Goal: Navigation & Orientation: Find specific page/section

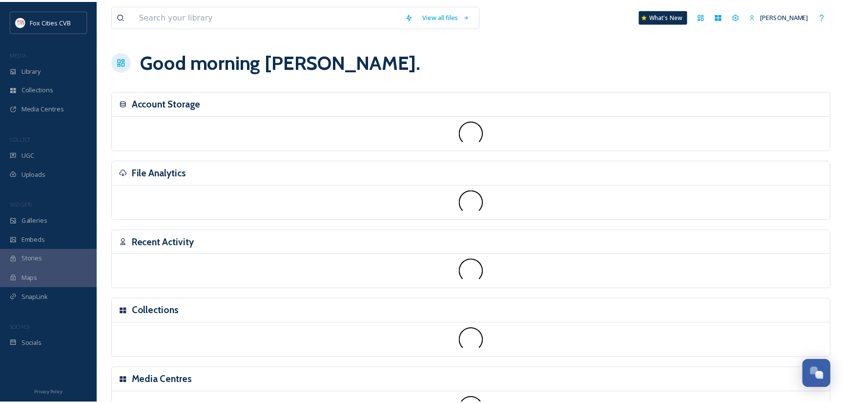
scroll to position [678, 0]
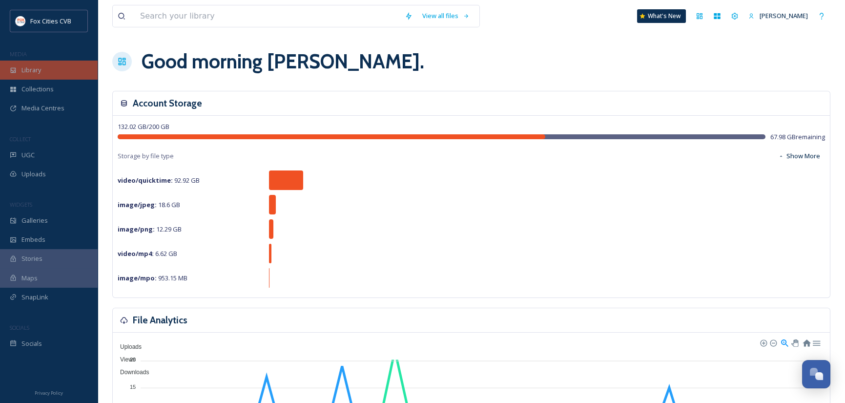
click at [32, 69] on span "Library" at bounding box center [31, 69] width 20 height 9
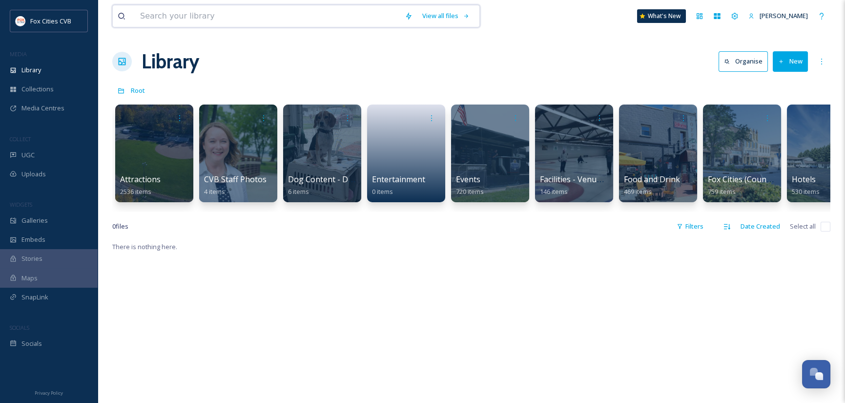
click at [254, 11] on input at bounding box center [267, 15] width 265 height 21
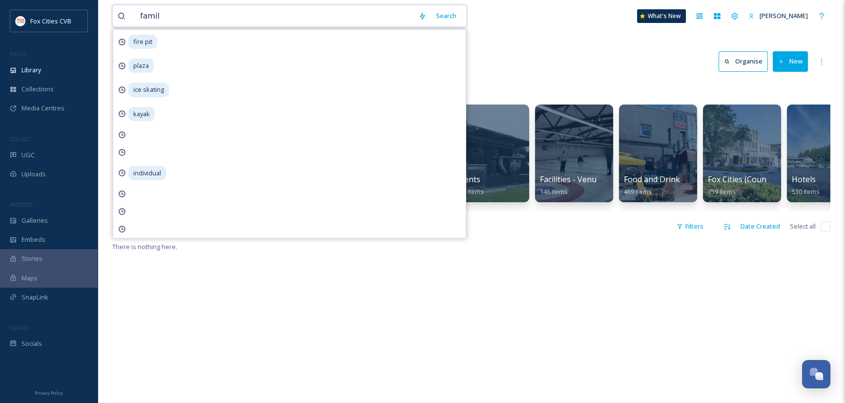
type input "family"
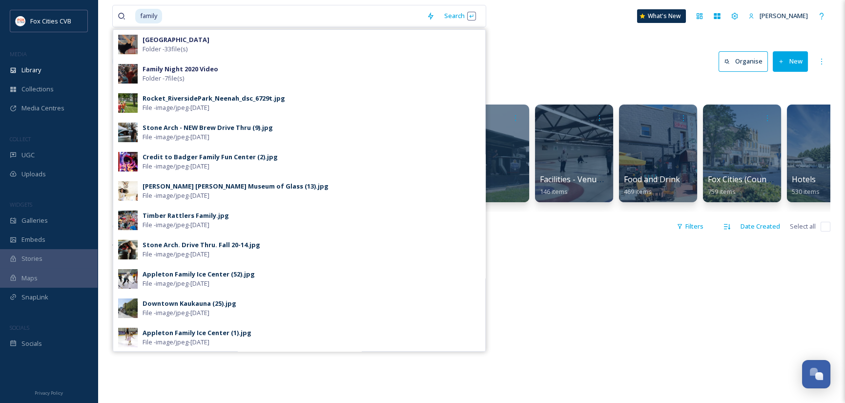
click at [513, 49] on div "Library Organise New" at bounding box center [471, 61] width 718 height 29
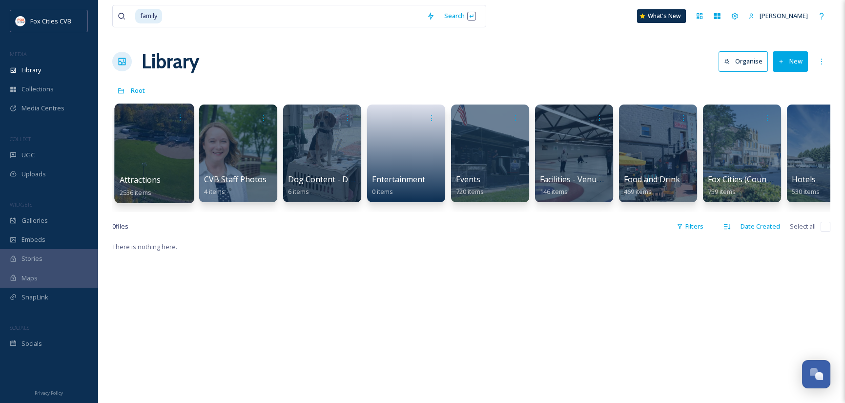
click at [151, 151] on div at bounding box center [154, 154] width 80 height 100
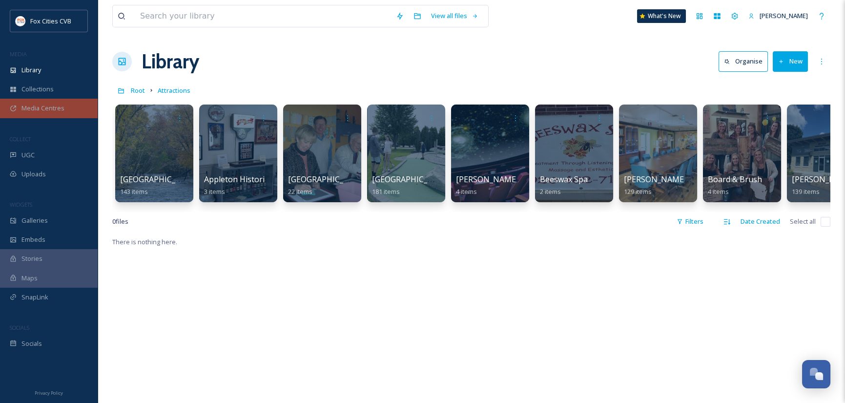
click at [43, 112] on span "Media Centres" at bounding box center [42, 108] width 43 height 9
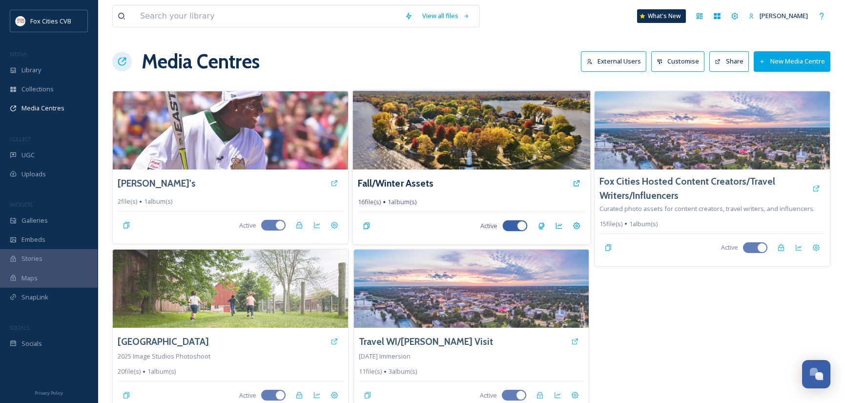
click at [474, 145] on img at bounding box center [471, 129] width 237 height 79
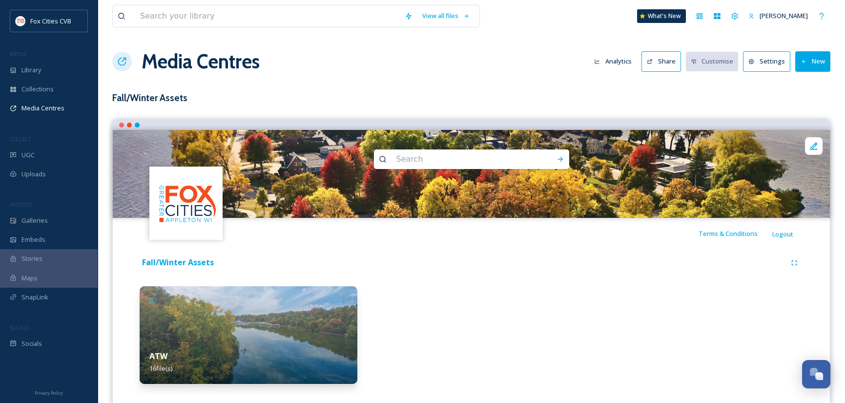
click at [287, 314] on img at bounding box center [249, 335] width 218 height 98
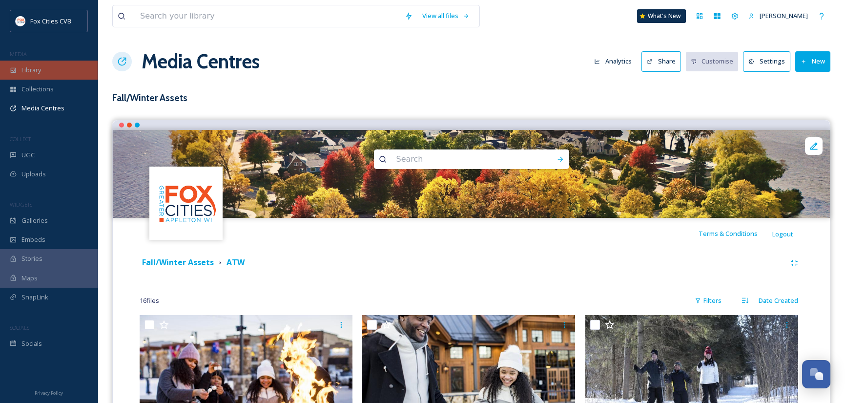
click at [31, 69] on span "Library" at bounding box center [31, 69] width 20 height 9
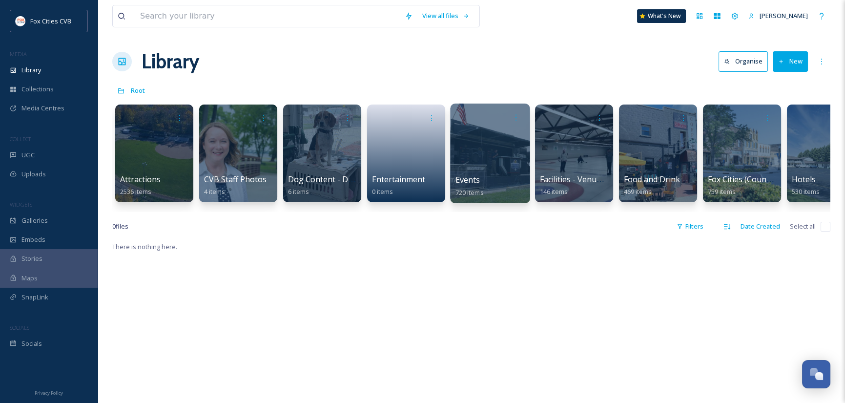
click at [468, 160] on div at bounding box center [490, 154] width 80 height 100
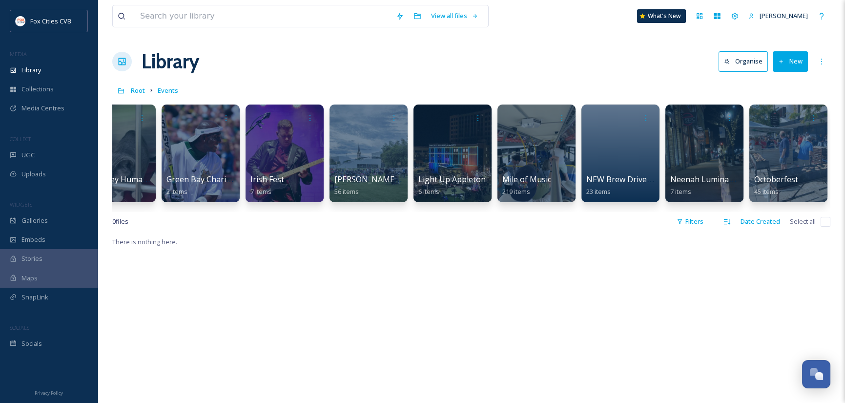
scroll to position [0, 1913]
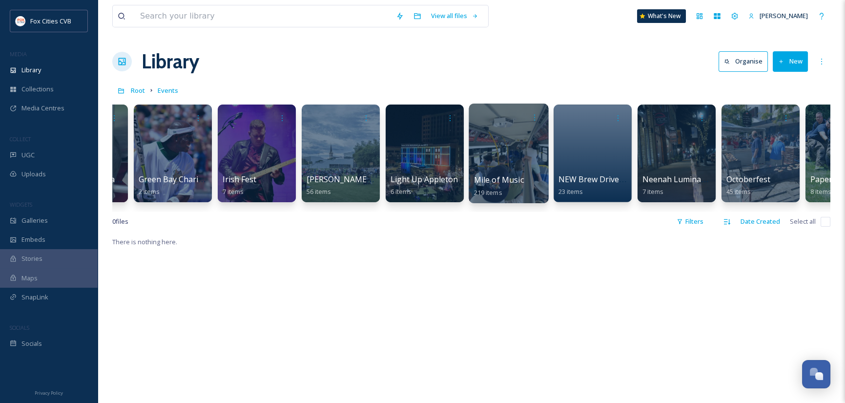
click at [523, 142] on div at bounding box center [509, 154] width 80 height 100
